Goal: Find contact information: Find contact information

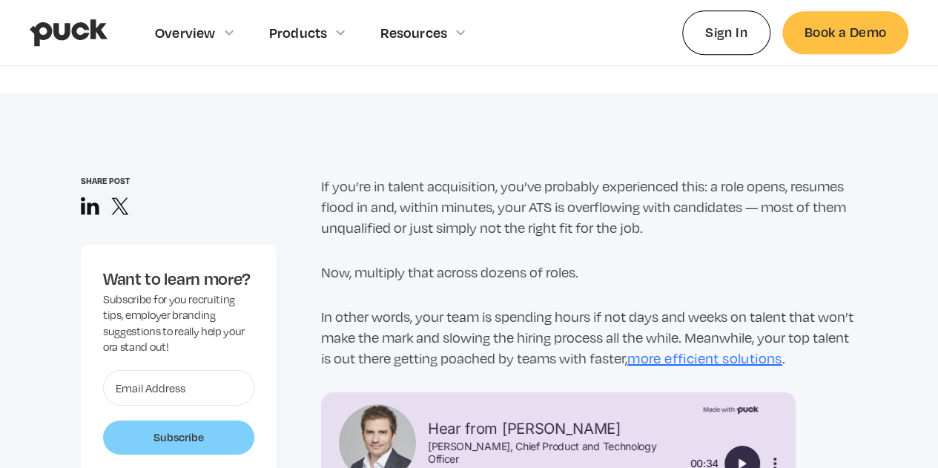
scroll to position [964, 0]
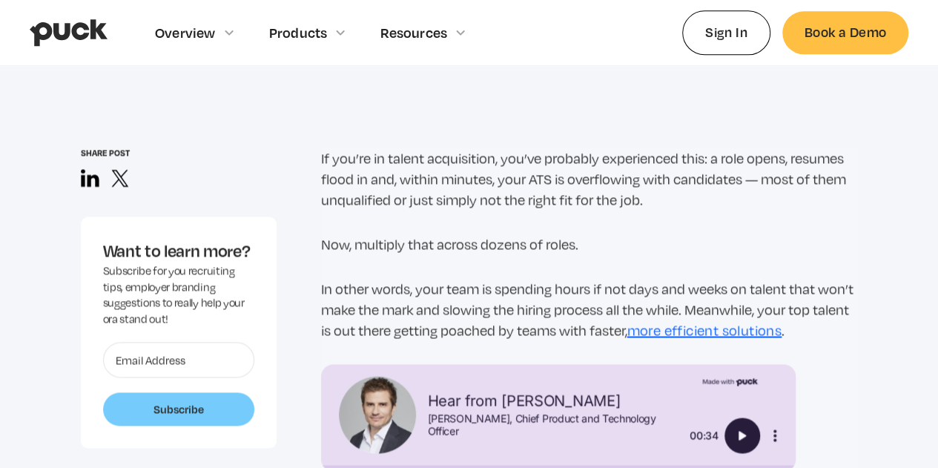
click at [457, 183] on p "If you’re in talent acquisition, you’ve probably experienced this: a role opens…" at bounding box center [589, 179] width 537 height 62
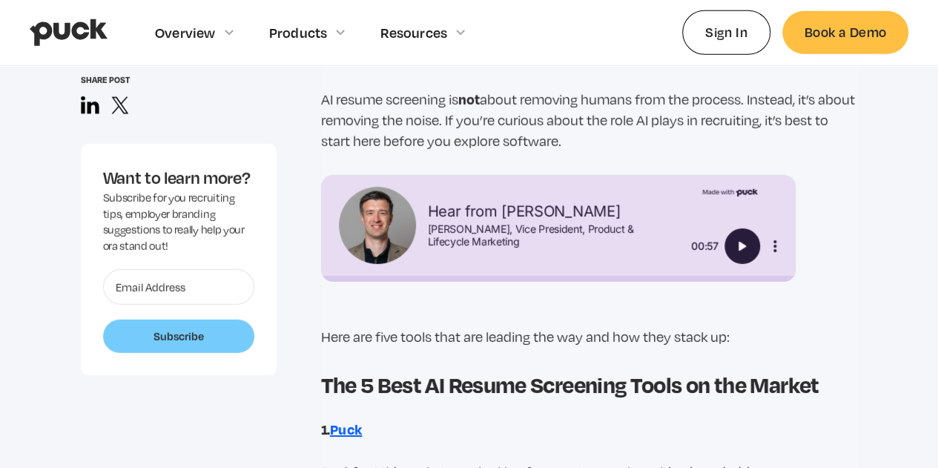
scroll to position [2151, 0]
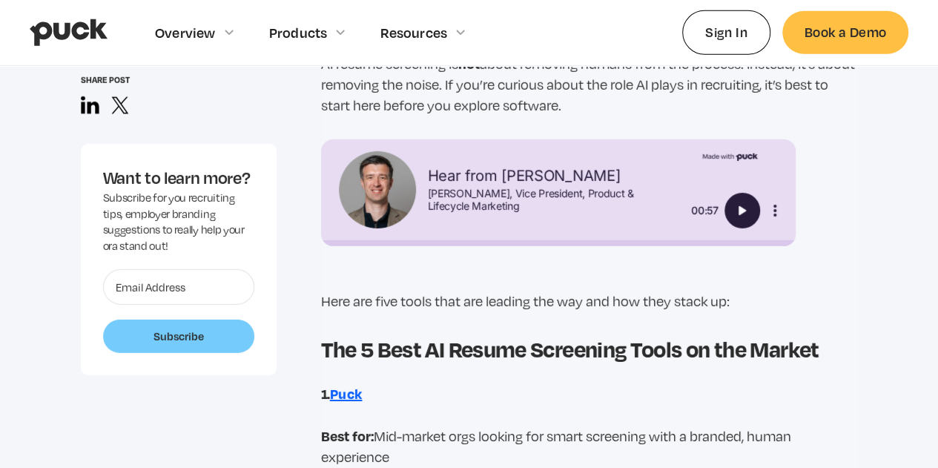
drag, startPoint x: 414, startPoint y: 323, endPoint x: 428, endPoint y: 314, distance: 17.1
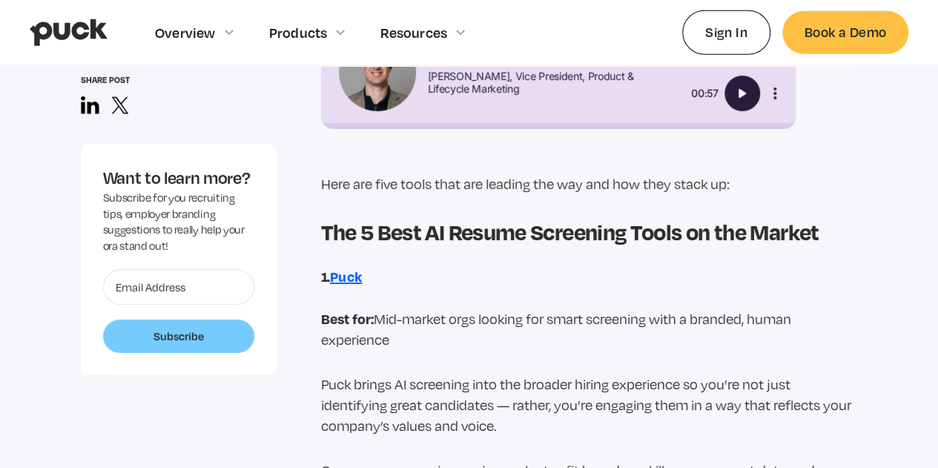
scroll to position [2300, 0]
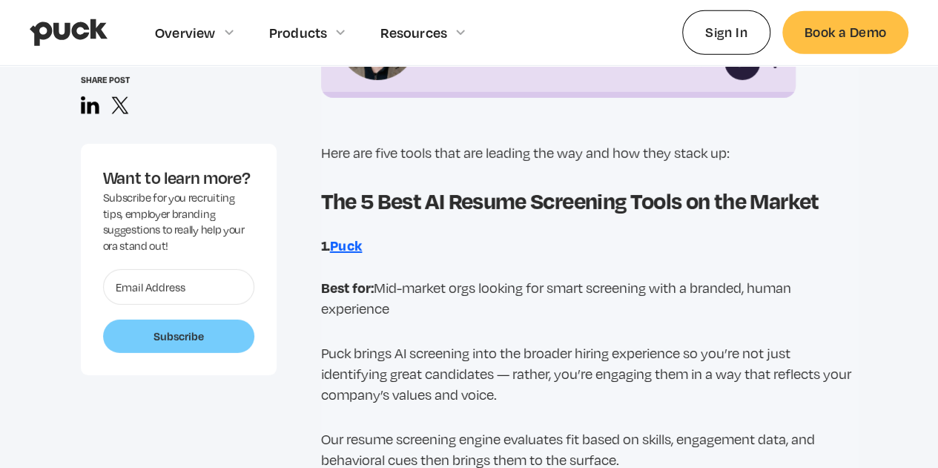
click at [343, 247] on strong "Puck" at bounding box center [346, 245] width 33 height 19
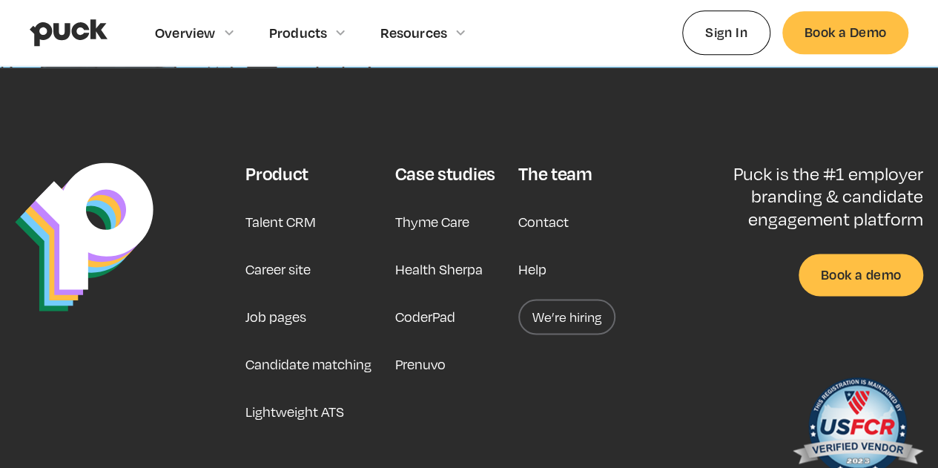
scroll to position [3720, 0]
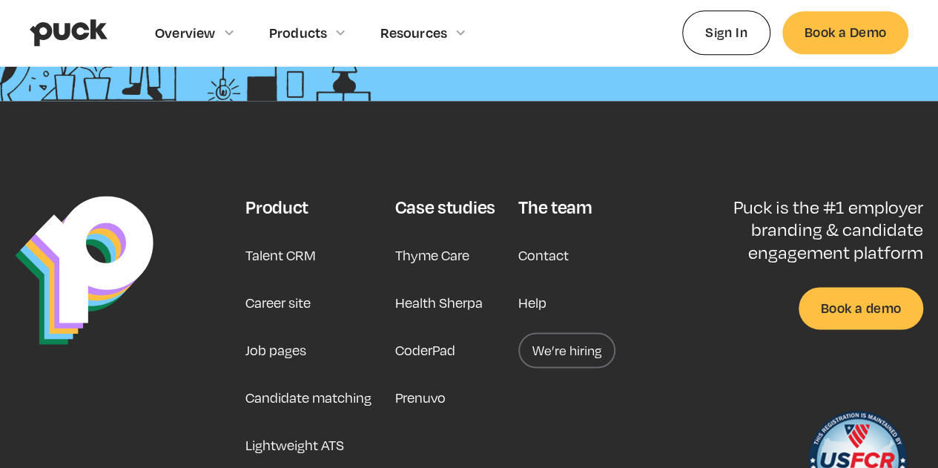
click at [577, 161] on footer "Product Talent CRM Career site Job pages Candidate matching Lightweight ATS Cas…" at bounding box center [469, 364] width 938 height 527
click at [537, 295] on link "Help" at bounding box center [533, 303] width 28 height 36
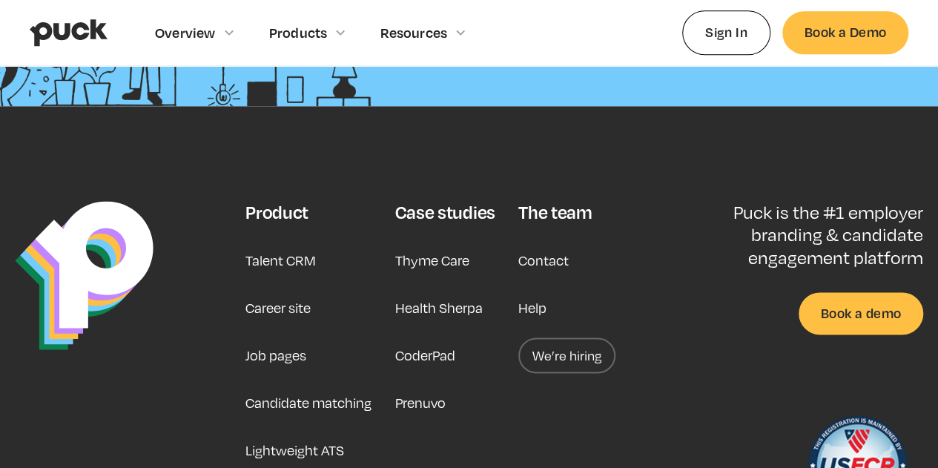
click at [539, 250] on link "Contact" at bounding box center [544, 261] width 50 height 36
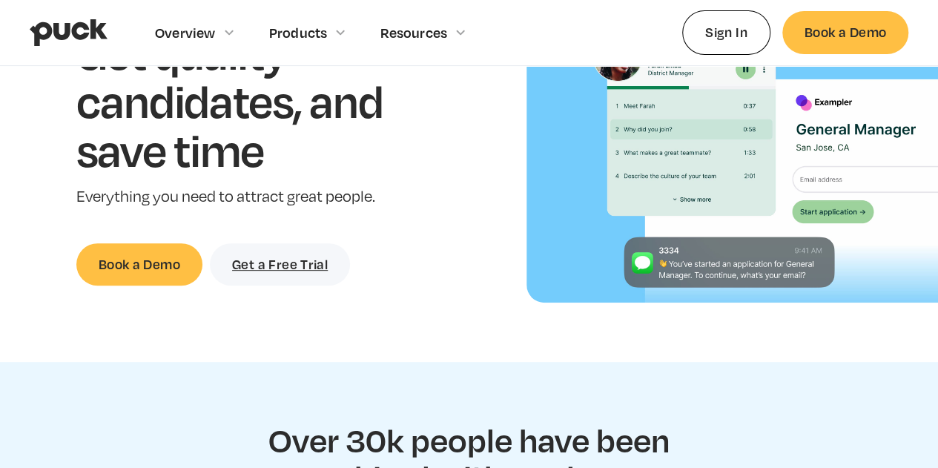
scroll to position [0, 0]
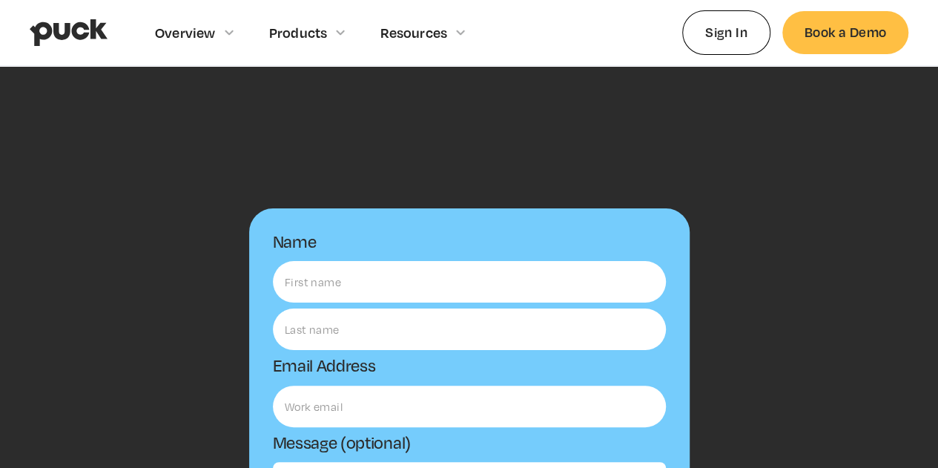
click at [546, 94] on div "Name Email Address Message (optional) Submit Thanks! We'll reach out to you sho…" at bounding box center [469, 441] width 938 height 750
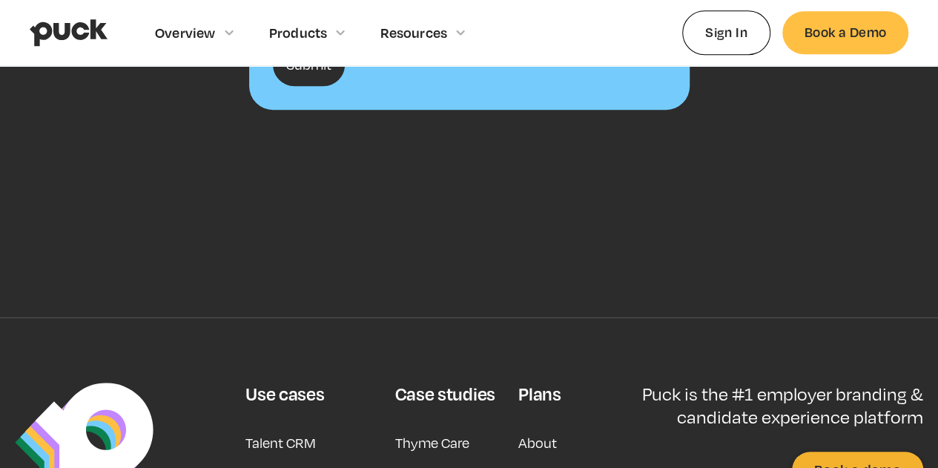
scroll to position [519, 0]
